Goal: Task Accomplishment & Management: Complete application form

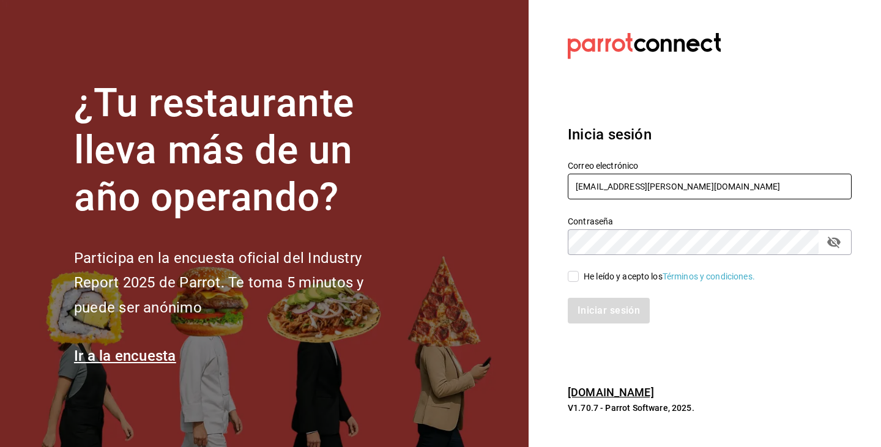
click at [700, 190] on input "[EMAIL_ADDRESS][PERSON_NAME][DOMAIN_NAME]" at bounding box center [710, 187] width 284 height 26
type input "a"
click at [633, 195] on input "text" at bounding box center [710, 187] width 284 height 26
type input "[EMAIL_ADDRESS][DOMAIN_NAME]"
click at [584, 275] on div "He leído y acepto los Términos y condiciones." at bounding box center [669, 277] width 171 height 13
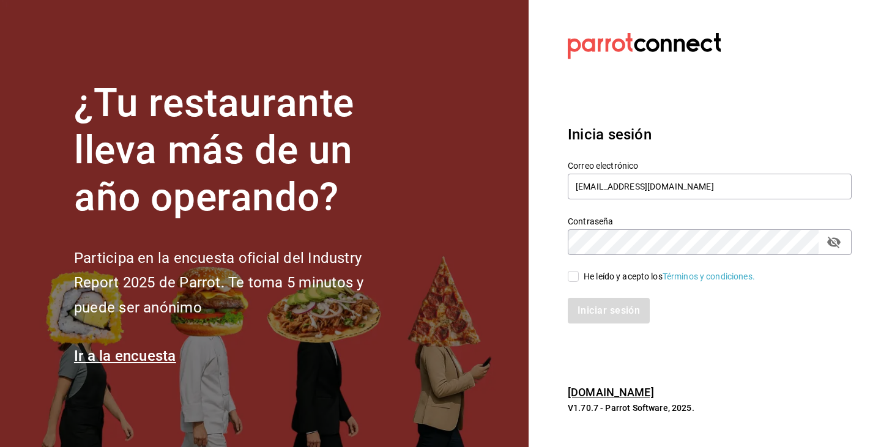
click at [579, 275] on input "He leído y acepto los Términos y condiciones." at bounding box center [573, 276] width 11 height 11
checkbox input "true"
click at [595, 313] on button "Iniciar sesión" at bounding box center [609, 311] width 83 height 26
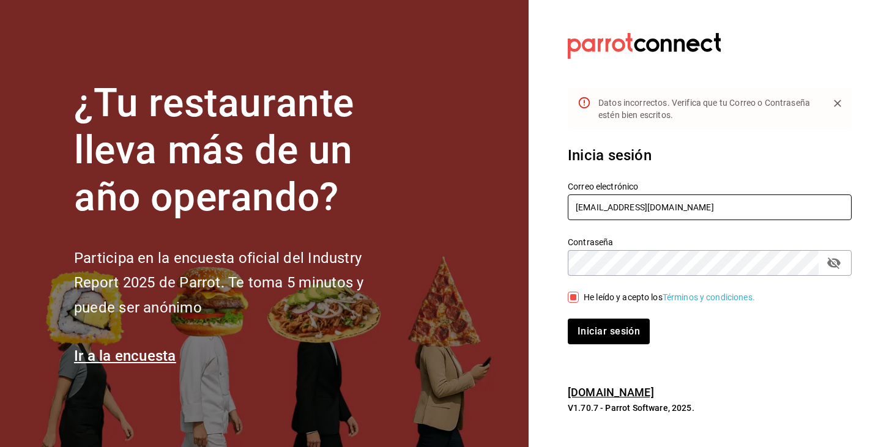
click at [758, 201] on input "[EMAIL_ADDRESS][DOMAIN_NAME]" at bounding box center [710, 208] width 284 height 26
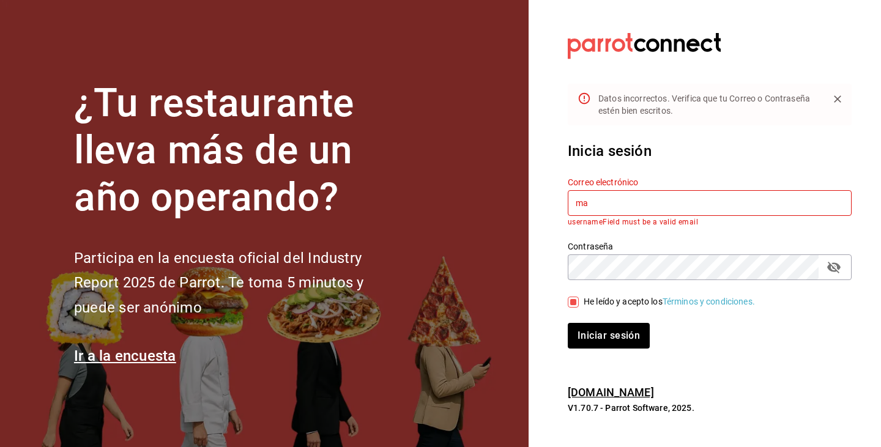
type input "m"
